Goal: Task Accomplishment & Management: Use online tool/utility

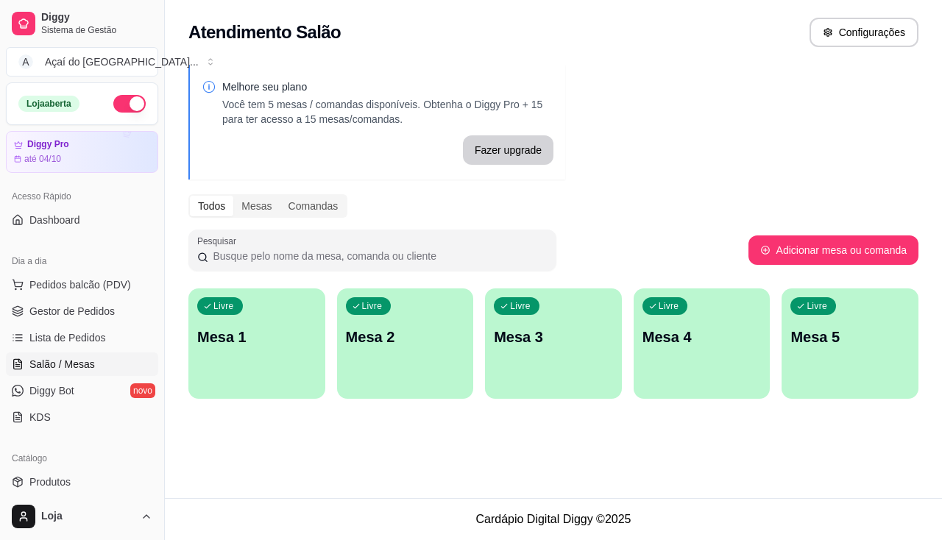
scroll to position [74, 0]
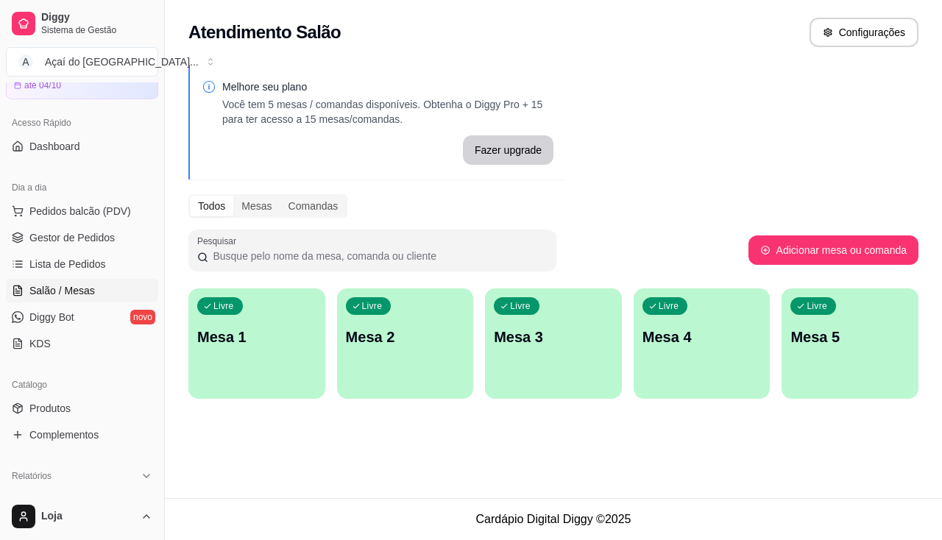
click at [222, 350] on div "Livre Mesa 1" at bounding box center [256, 334] width 137 height 93
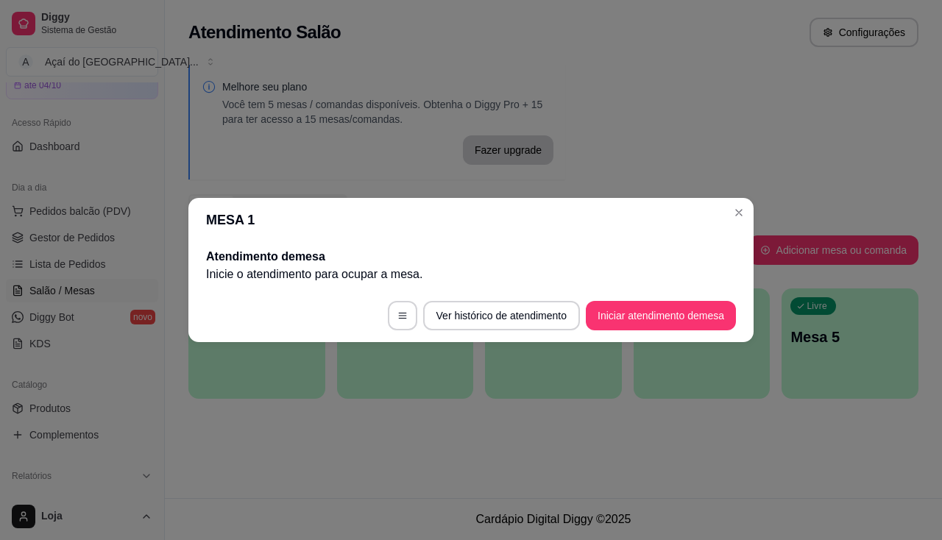
click at [687, 300] on footer "Ver histórico de atendimento Iniciar atendimento de mesa" at bounding box center [470, 315] width 565 height 53
click at [686, 310] on button "Iniciar atendimento de mesa" at bounding box center [661, 315] width 150 height 29
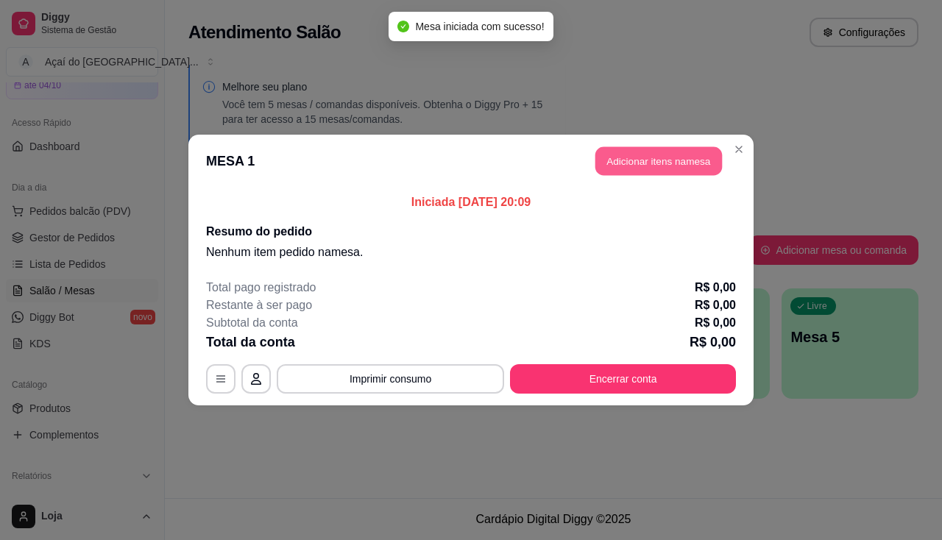
click at [695, 163] on button "Adicionar itens na mesa" at bounding box center [658, 161] width 127 height 29
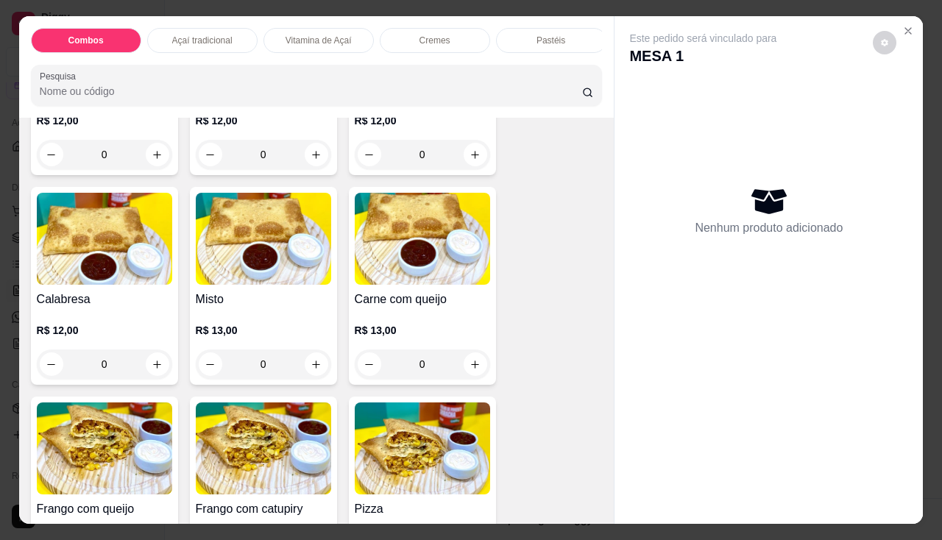
scroll to position [2134, 0]
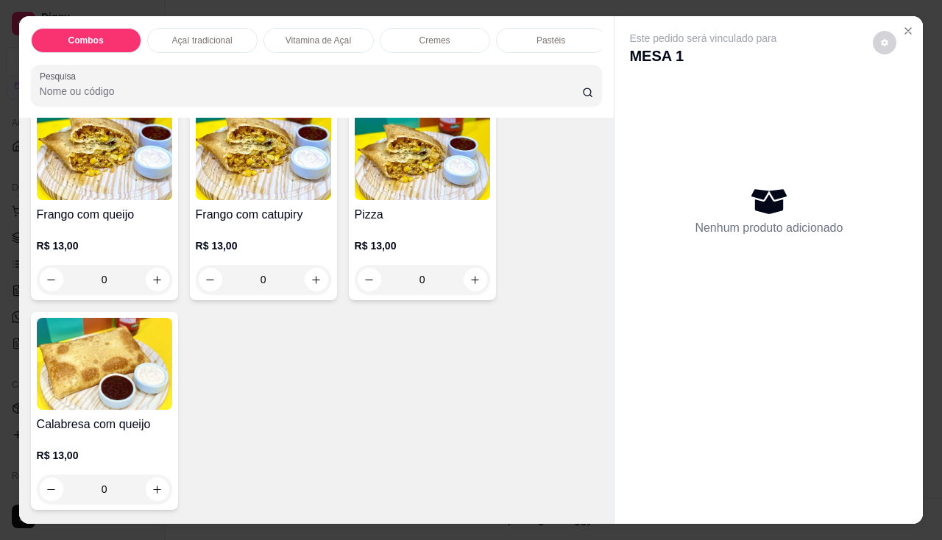
click at [123, 200] on img at bounding box center [104, 154] width 135 height 92
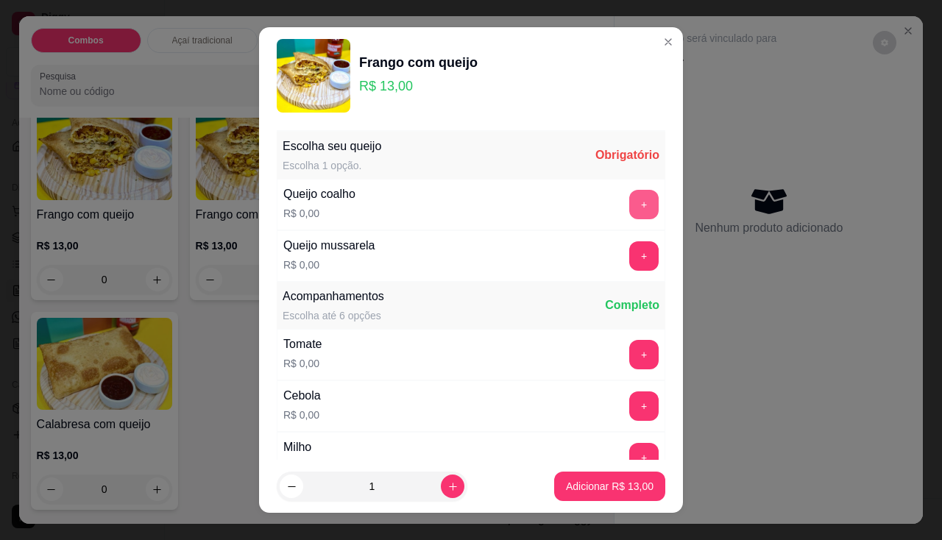
click at [629, 202] on button "+" at bounding box center [643, 204] width 29 height 29
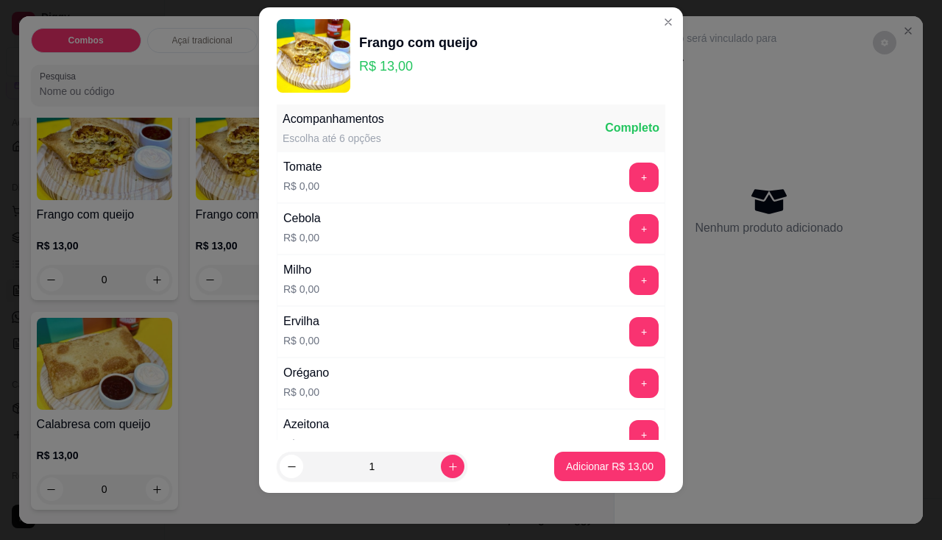
click at [612, 161] on div "Tomate R$ 0,00 +" at bounding box center [471, 178] width 389 height 52
click at [629, 183] on button "+" at bounding box center [643, 177] width 29 height 29
click at [629, 228] on button "+" at bounding box center [643, 228] width 29 height 29
click at [629, 269] on button "+" at bounding box center [643, 280] width 29 height 29
click at [629, 327] on button "+" at bounding box center [643, 331] width 29 height 29
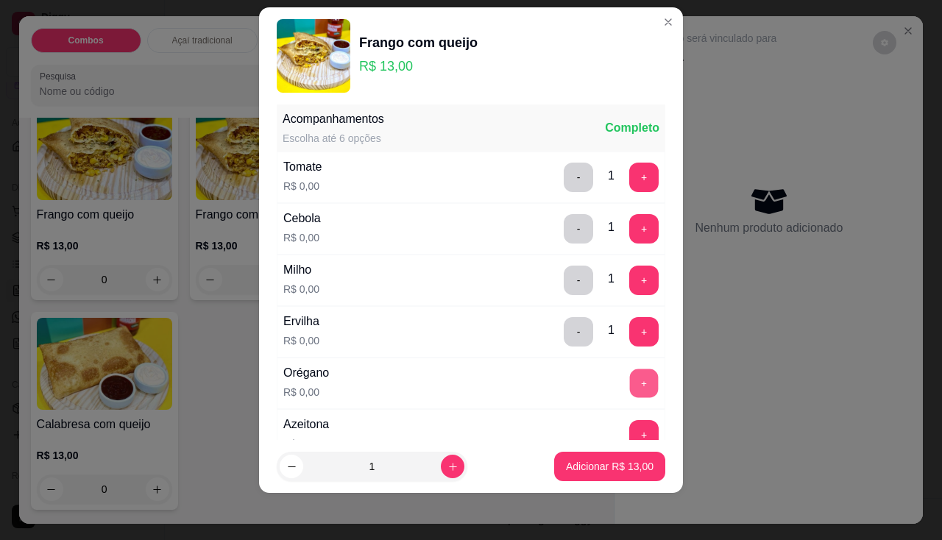
click at [630, 378] on button "+" at bounding box center [644, 383] width 29 height 29
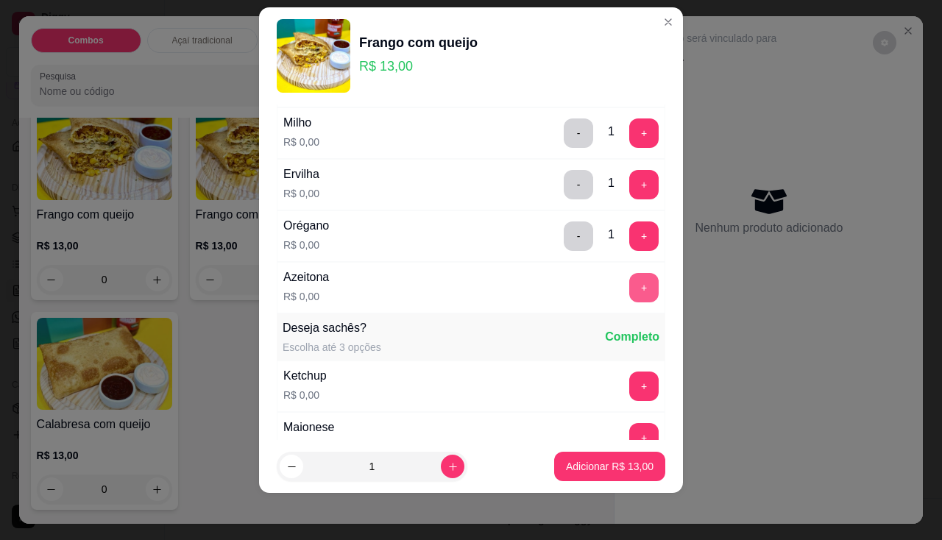
click at [629, 281] on button "+" at bounding box center [643, 287] width 29 height 29
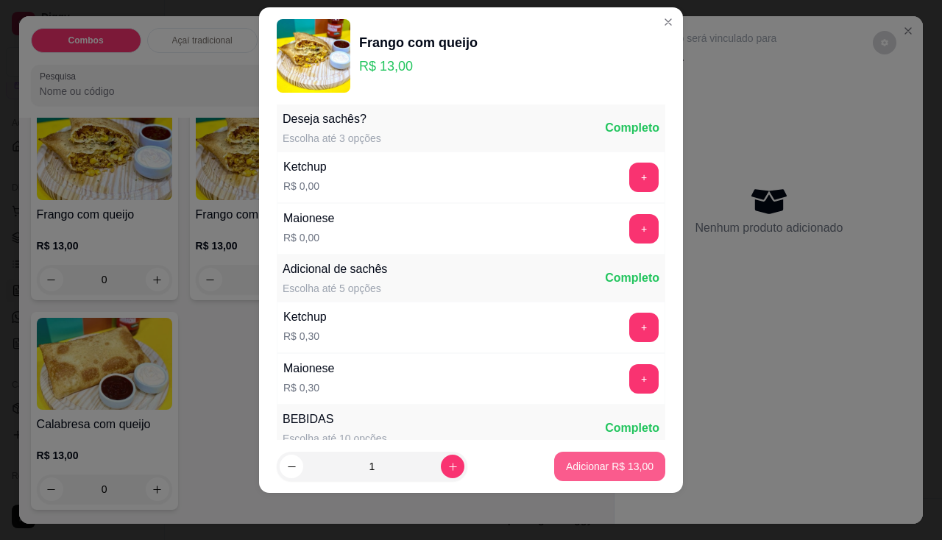
click at [597, 458] on button "Adicionar R$ 13,00" at bounding box center [609, 466] width 111 height 29
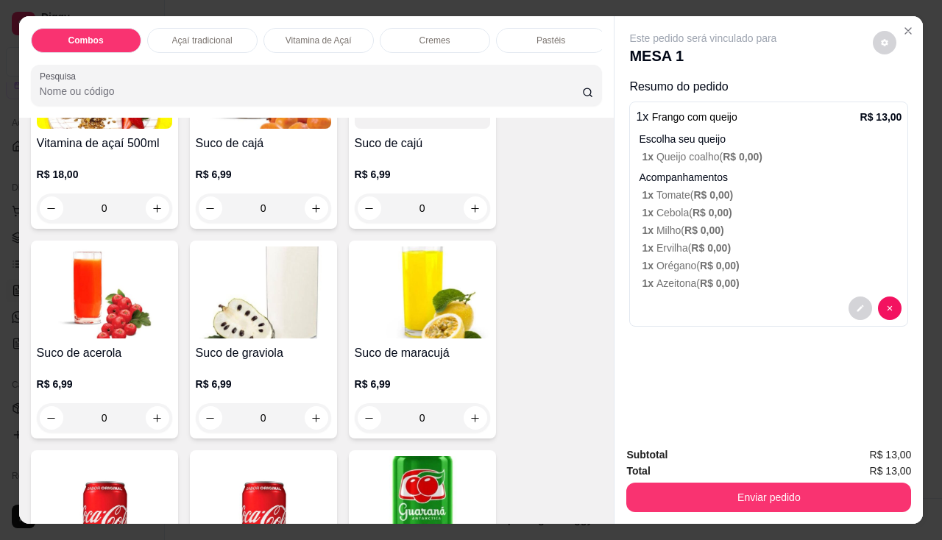
scroll to position [4195, 0]
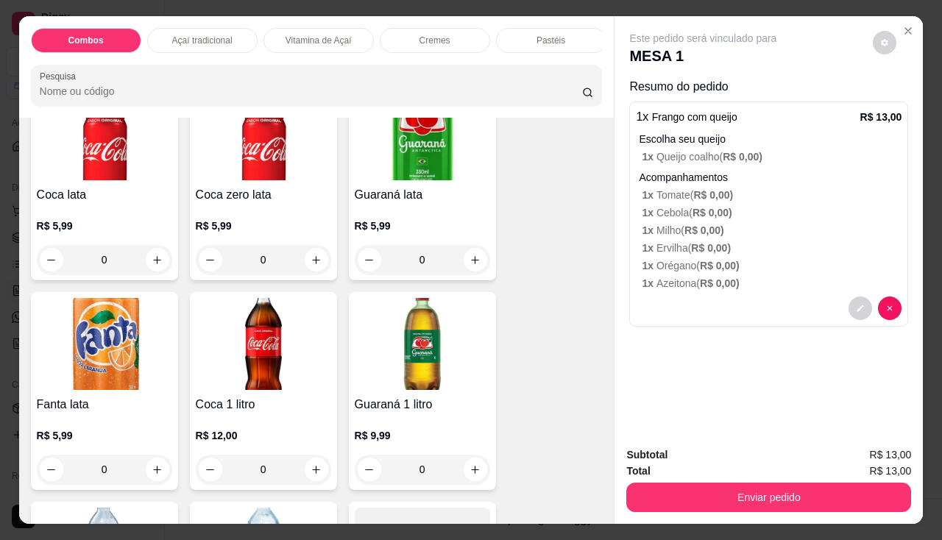
click at [230, 189] on div "Coca zero lata R$ 5,99 0" at bounding box center [263, 181] width 147 height 198
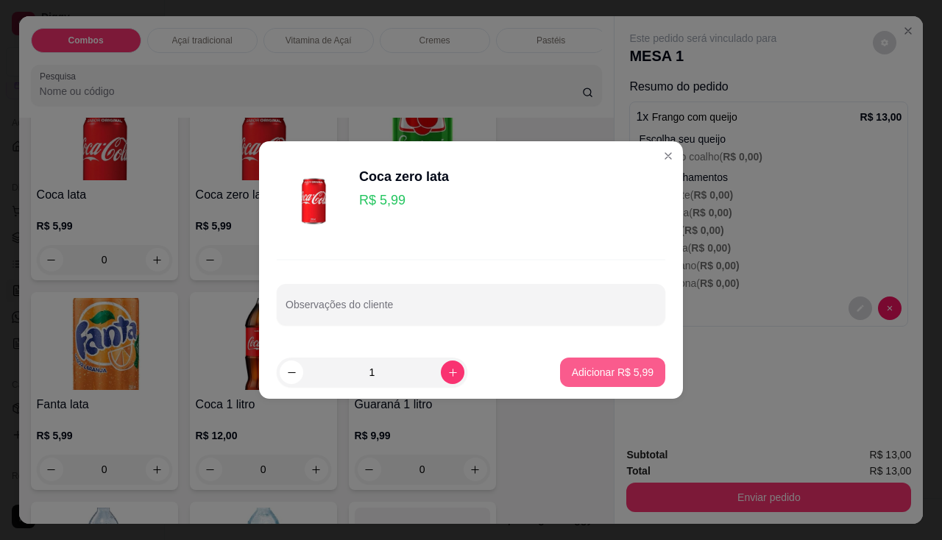
click at [607, 369] on p "Adicionar R$ 5,99" at bounding box center [613, 372] width 82 height 15
type input "1"
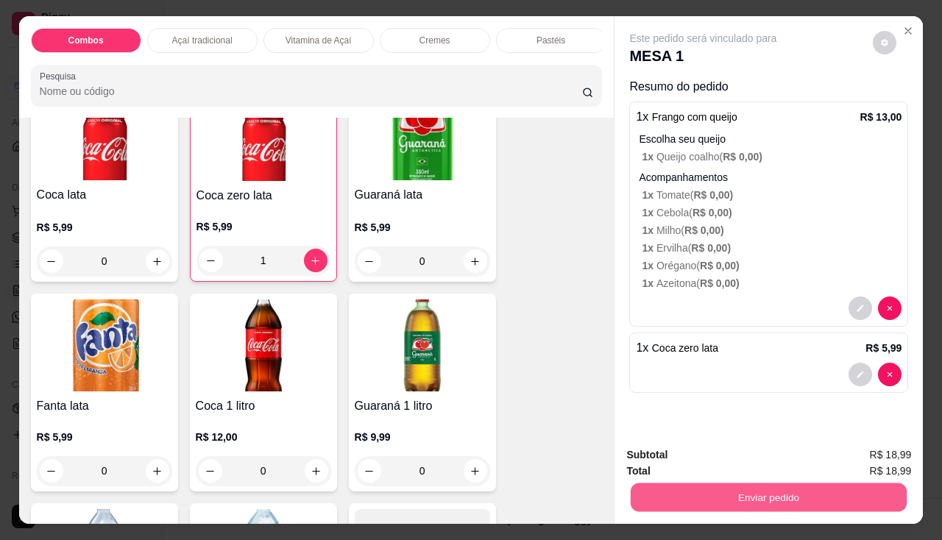
click at [678, 493] on button "Enviar pedido" at bounding box center [769, 498] width 276 height 29
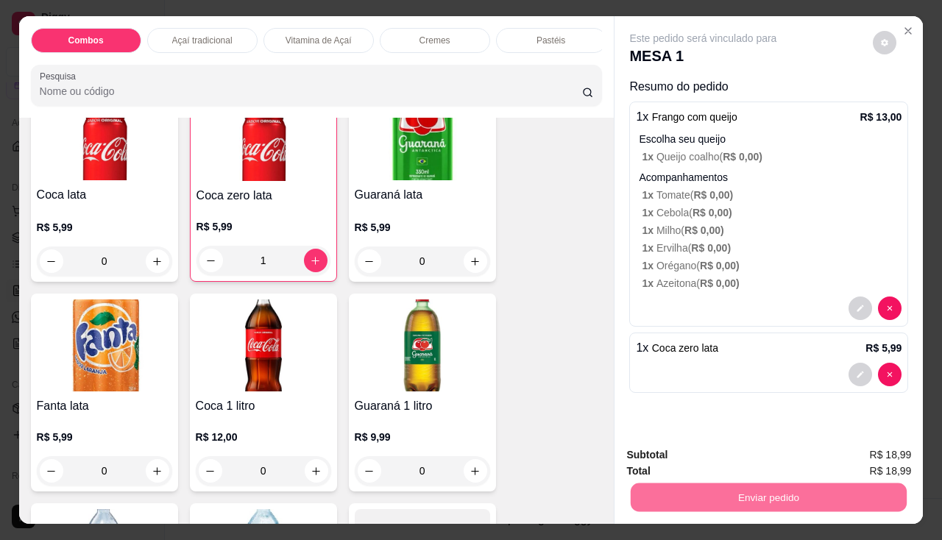
click at [908, 447] on button "Enviar pedido" at bounding box center [873, 455] width 81 height 27
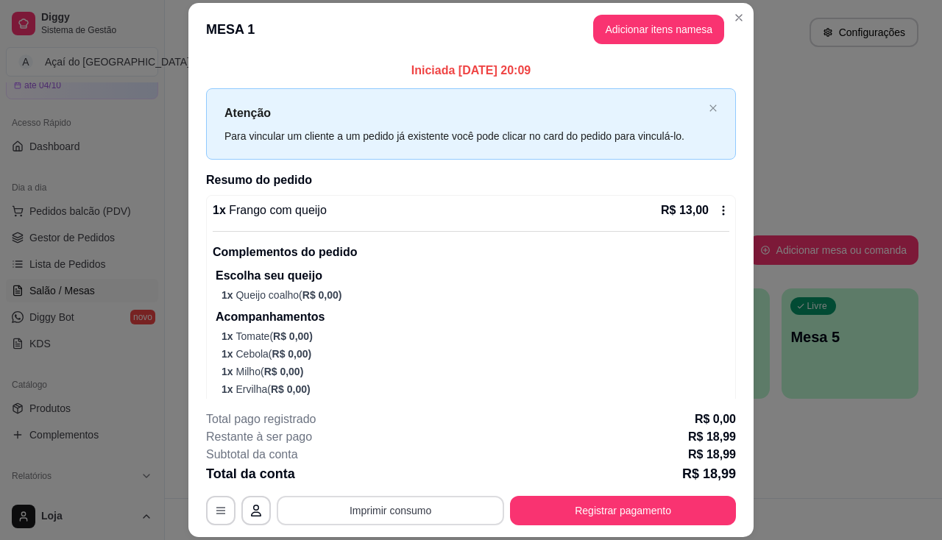
click at [441, 523] on button "Imprimir consumo" at bounding box center [390, 510] width 227 height 29
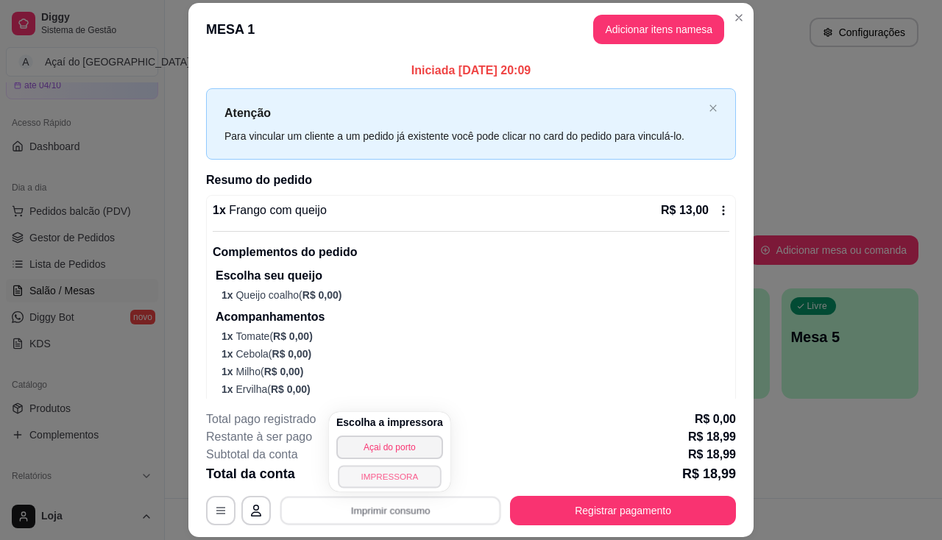
click at [385, 472] on button "IMPRESSORA" at bounding box center [389, 476] width 103 height 23
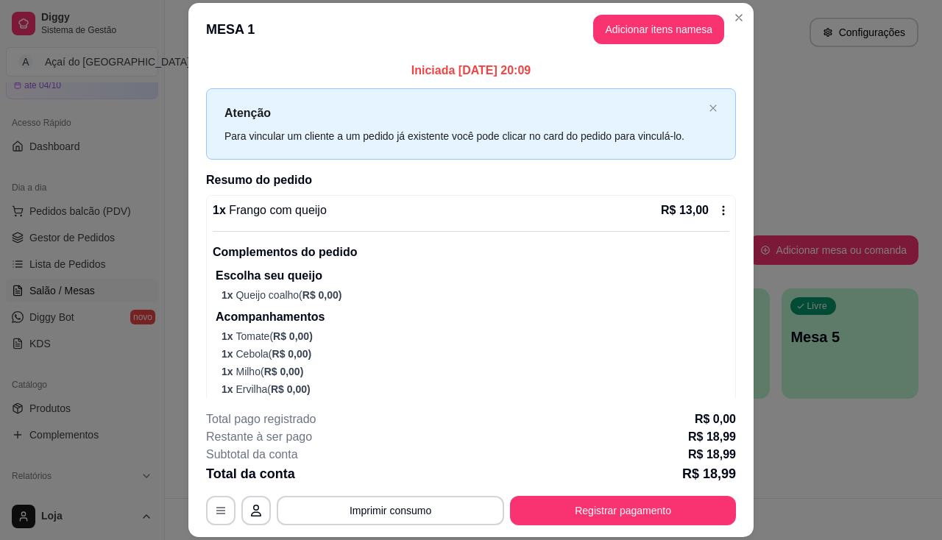
scroll to position [44, 0]
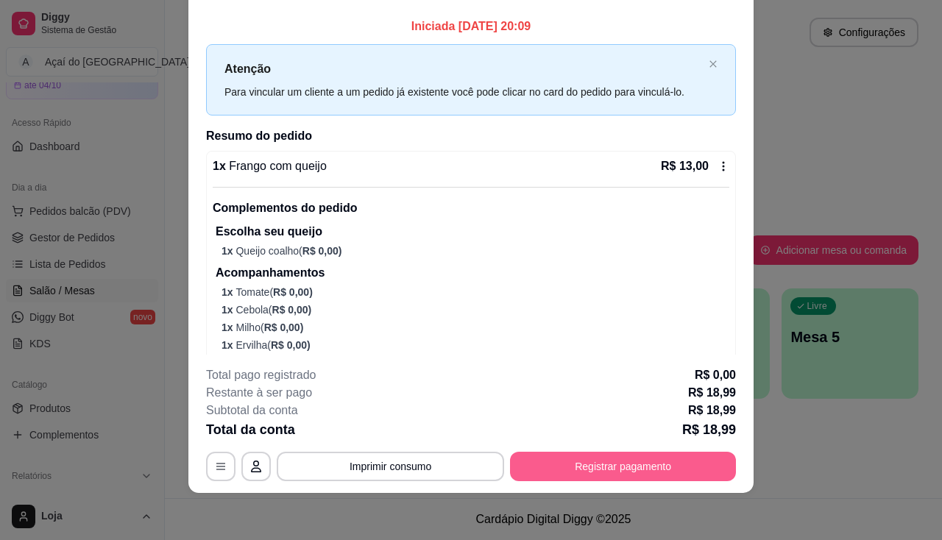
click at [543, 472] on button "Registrar pagamento" at bounding box center [623, 466] width 226 height 29
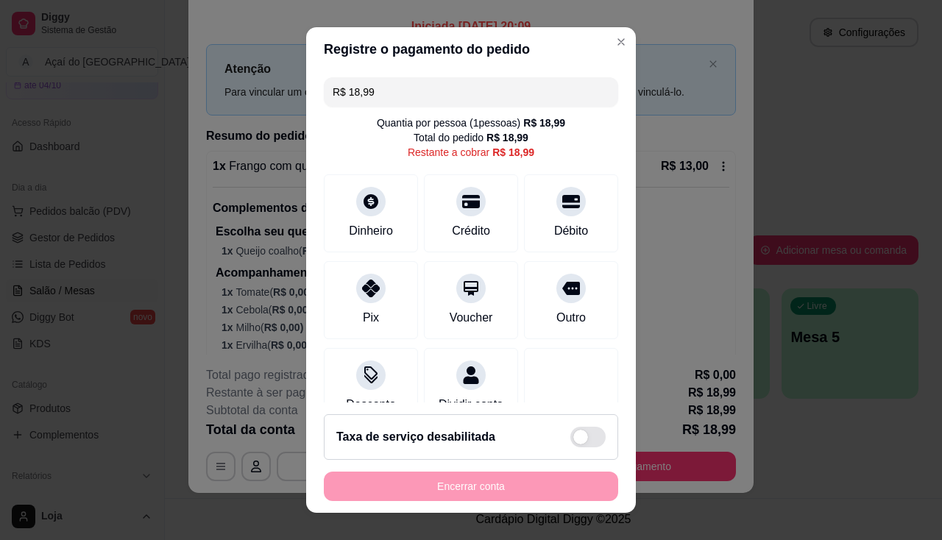
click at [333, 417] on div "Taxa de serviço desabilitada" at bounding box center [471, 437] width 294 height 46
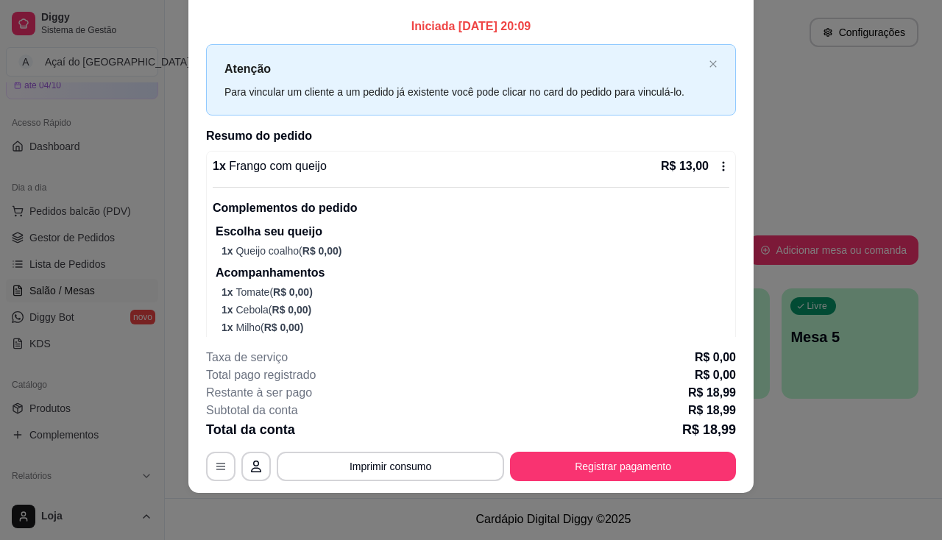
scroll to position [0, 0]
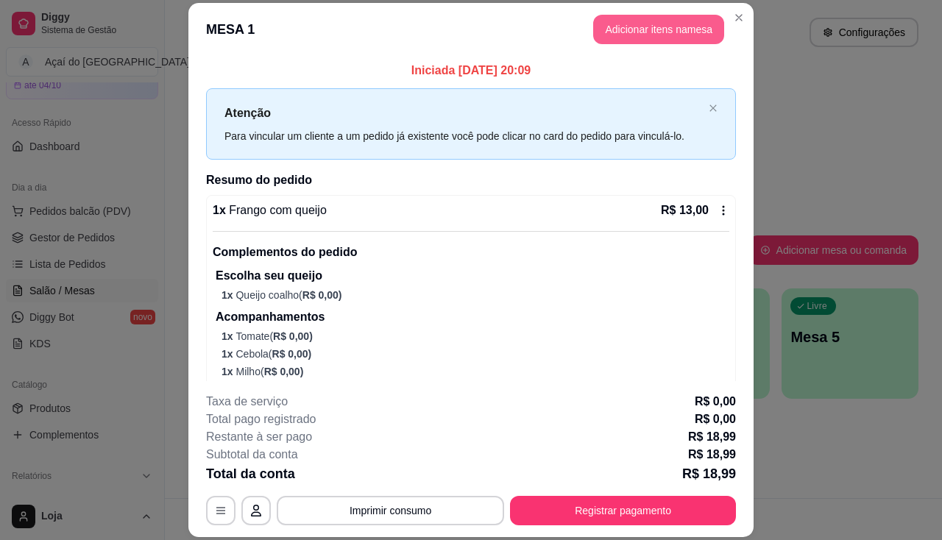
click at [628, 26] on button "Adicionar itens na mesa" at bounding box center [658, 29] width 131 height 29
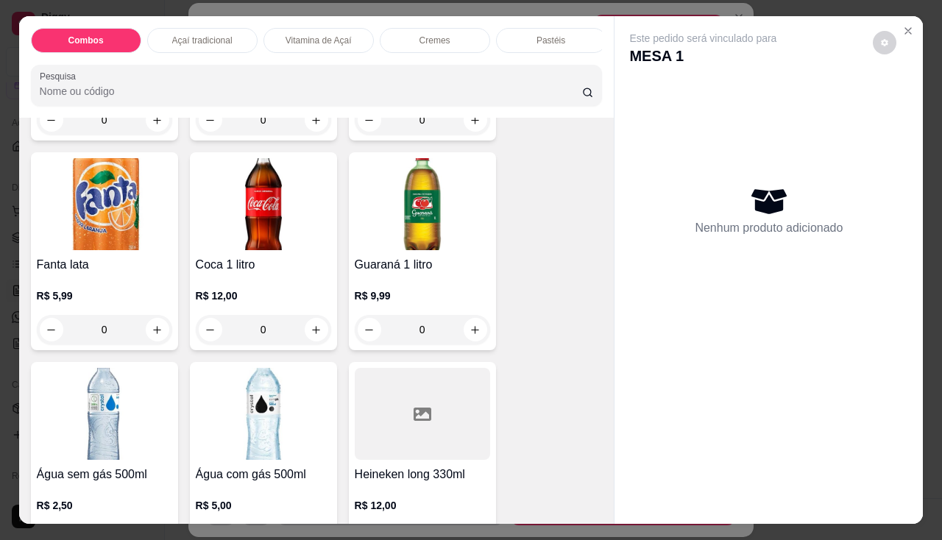
scroll to position [4555, 0]
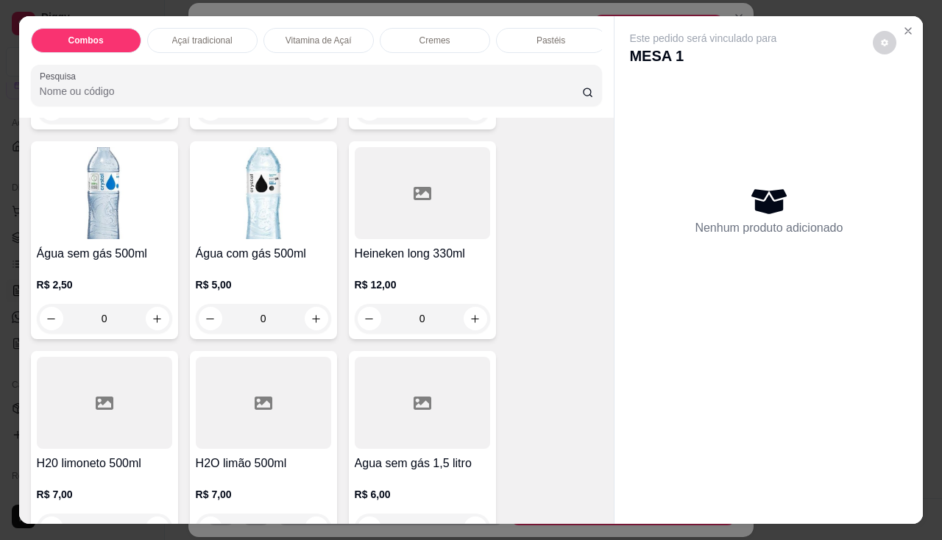
click at [429, 227] on div at bounding box center [422, 193] width 135 height 92
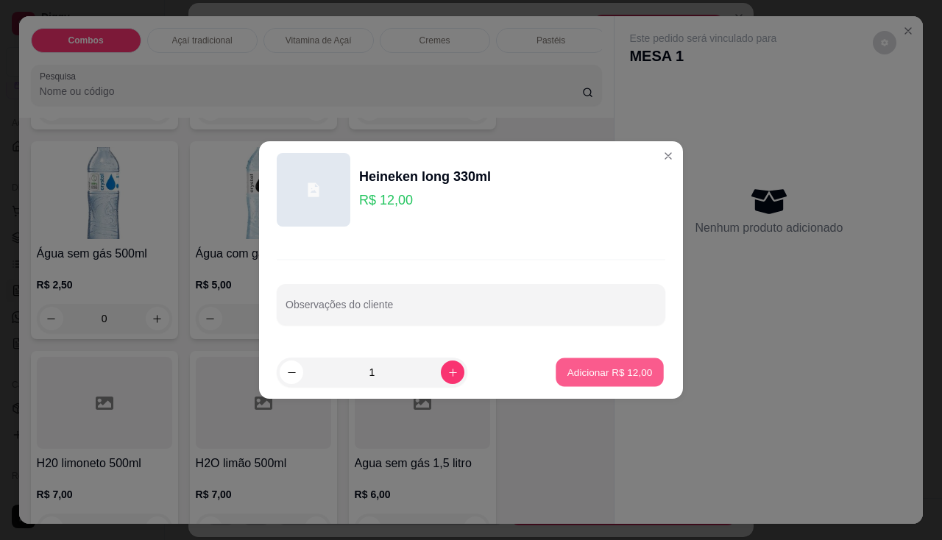
click at [633, 378] on p "Adicionar R$ 12,00" at bounding box center [609, 372] width 85 height 14
type input "1"
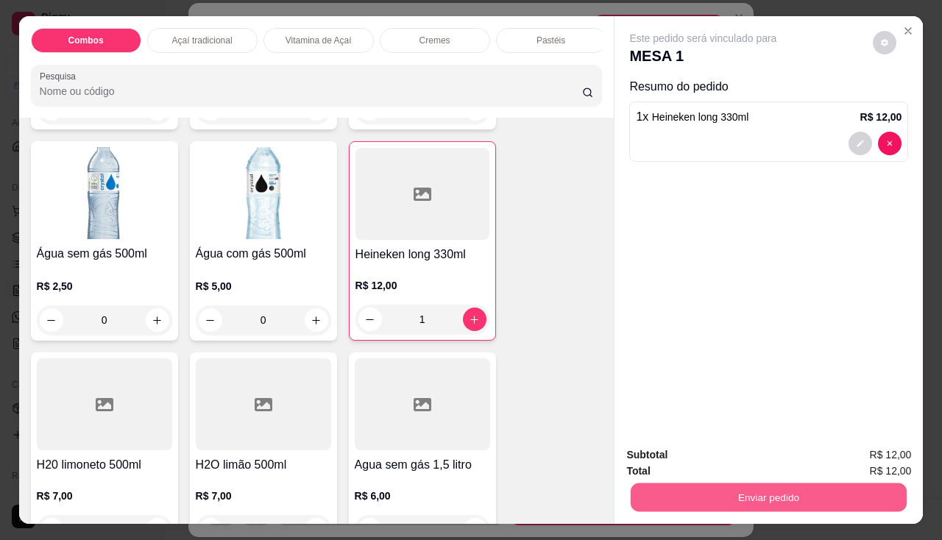
click at [703, 499] on button "Enviar pedido" at bounding box center [769, 498] width 276 height 29
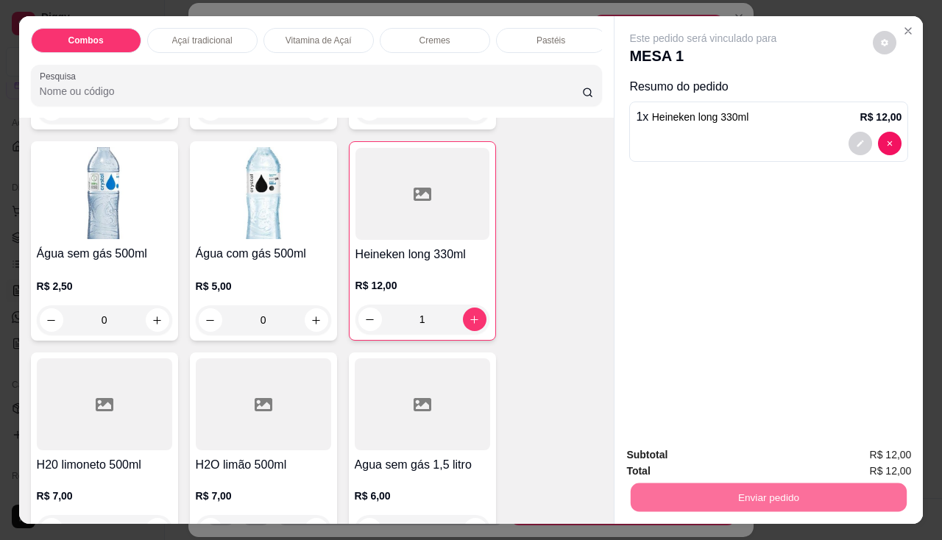
click at [851, 456] on button "Enviar pedido" at bounding box center [873, 456] width 83 height 28
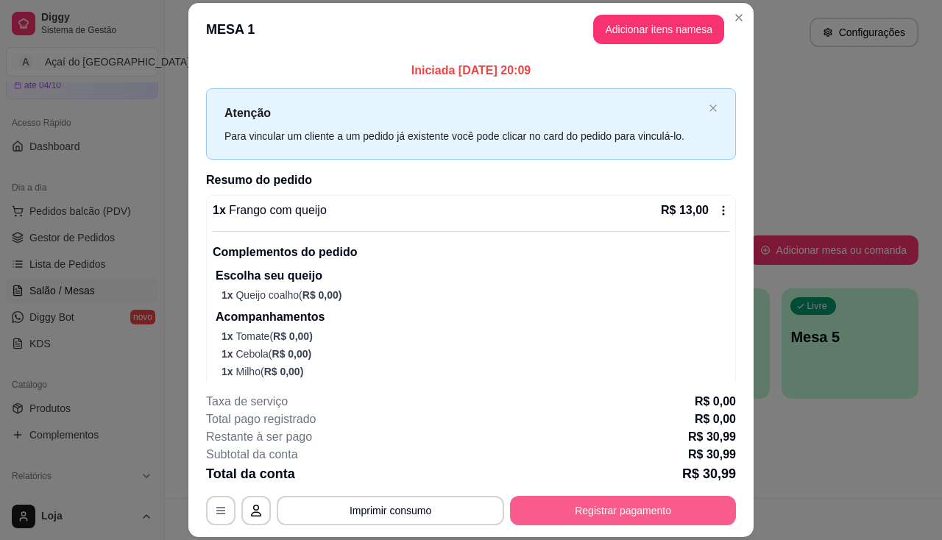
click at [599, 509] on button "Registrar pagamento" at bounding box center [623, 510] width 226 height 29
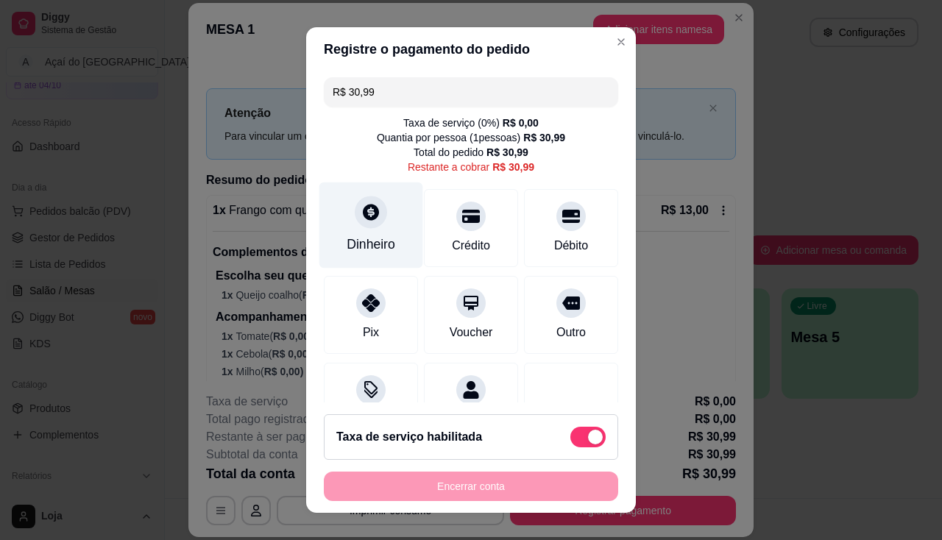
click at [393, 230] on div "Dinheiro" at bounding box center [371, 225] width 104 height 86
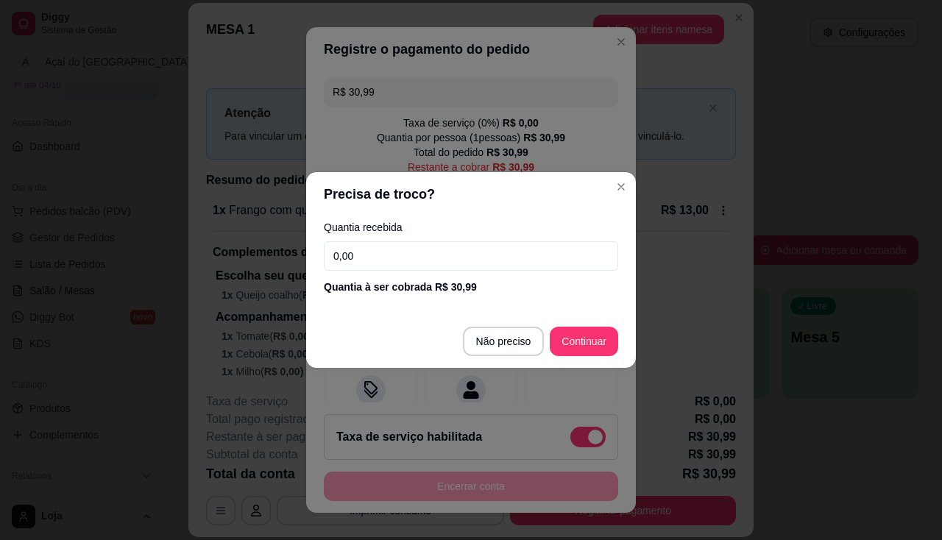
click at [489, 260] on input "0,00" at bounding box center [471, 255] width 294 height 29
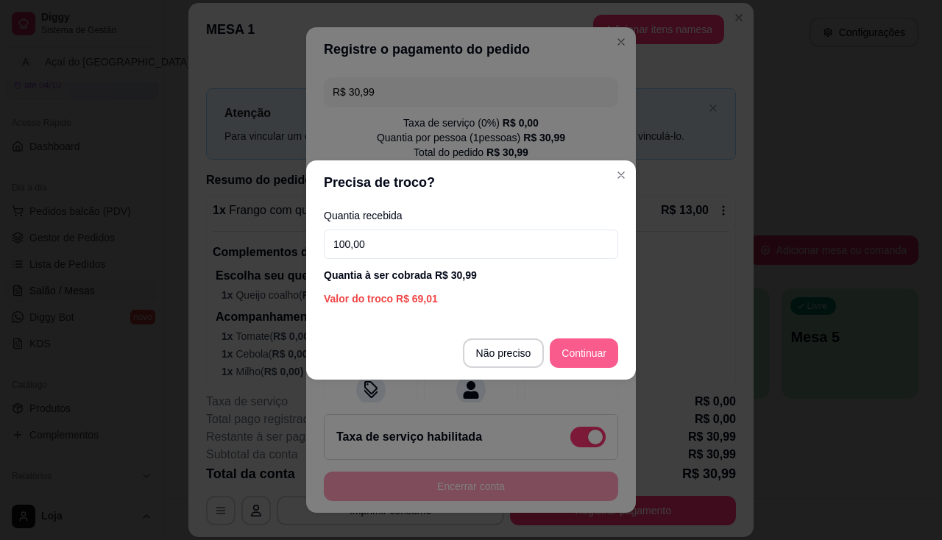
type input "100,00"
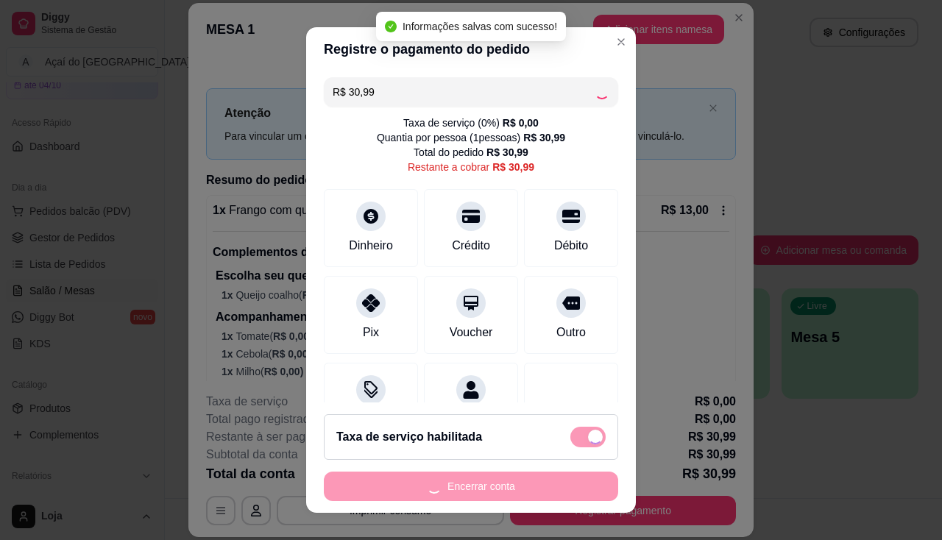
type input "R$ 0,00"
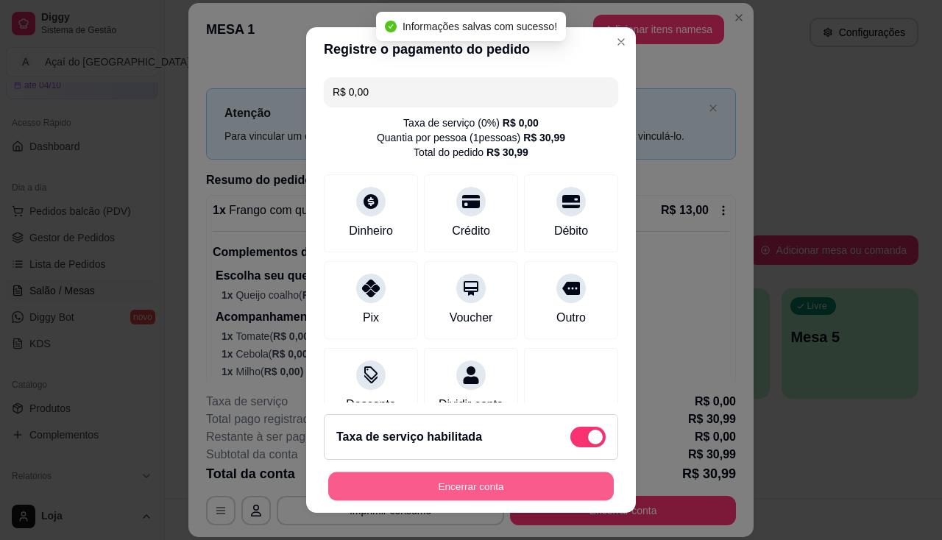
click at [523, 486] on button "Encerrar conta" at bounding box center [471, 486] width 286 height 29
